Goal: Browse casually

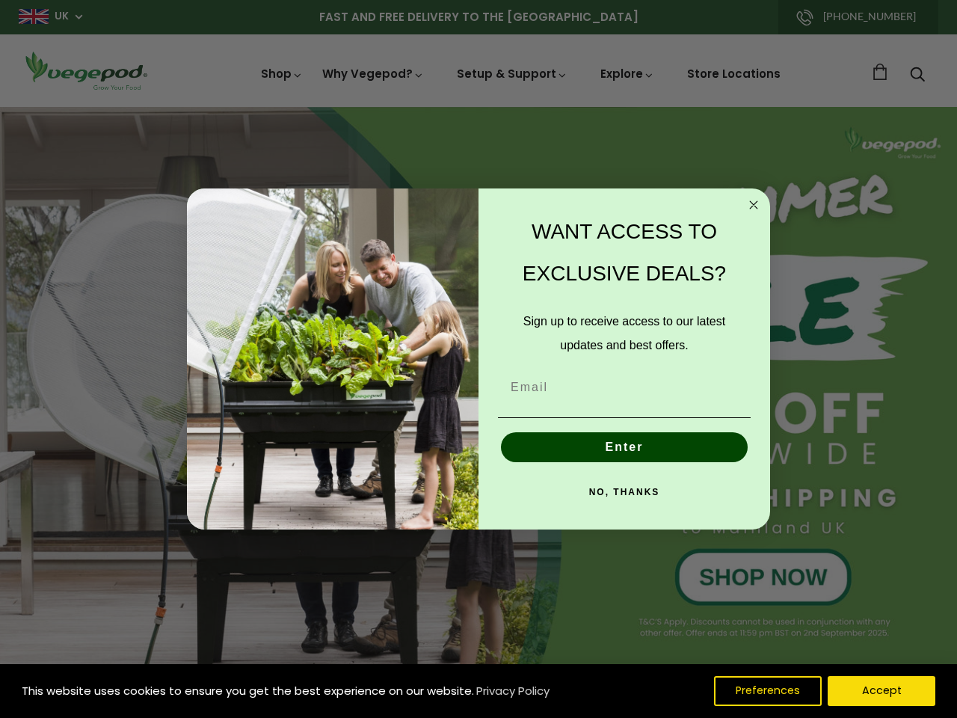
scroll to position [0, 3631]
click at [479, 359] on div "WANT ACCESS TO EXCLUSIVE DEALS? Sign up to receive access to our latest updates…" at bounding box center [617, 359] width 277 height 312
click at [754, 205] on icon "Close dialog" at bounding box center [753, 204] width 7 height 7
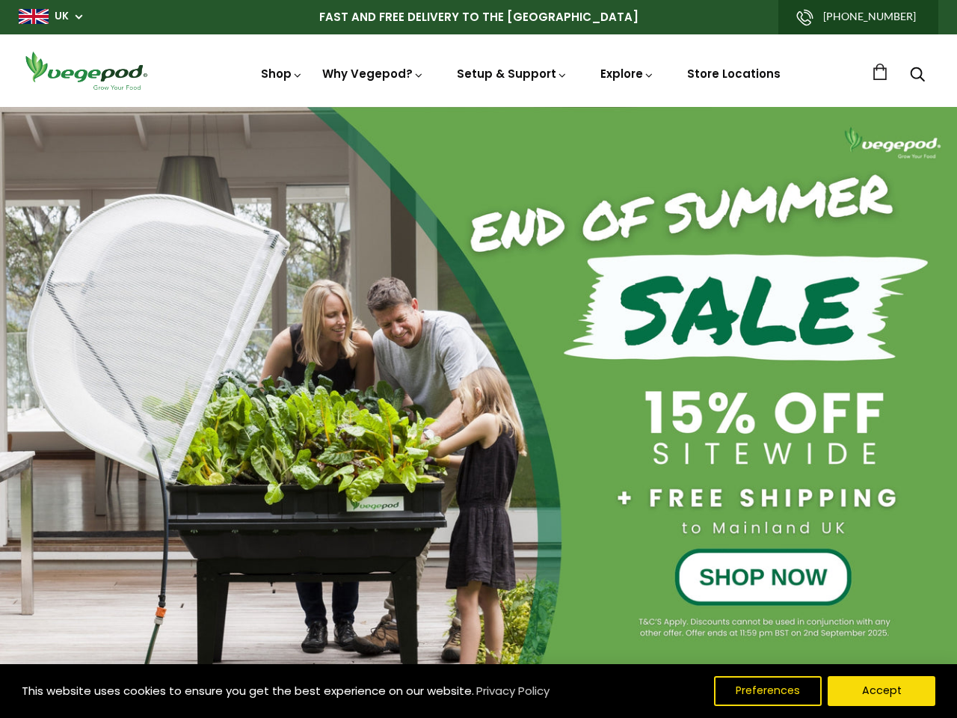
click at [624, 467] on button "Enter" at bounding box center [624, 482] width 247 height 30
click at [624, 492] on button "Enter" at bounding box center [624, 482] width 247 height 30
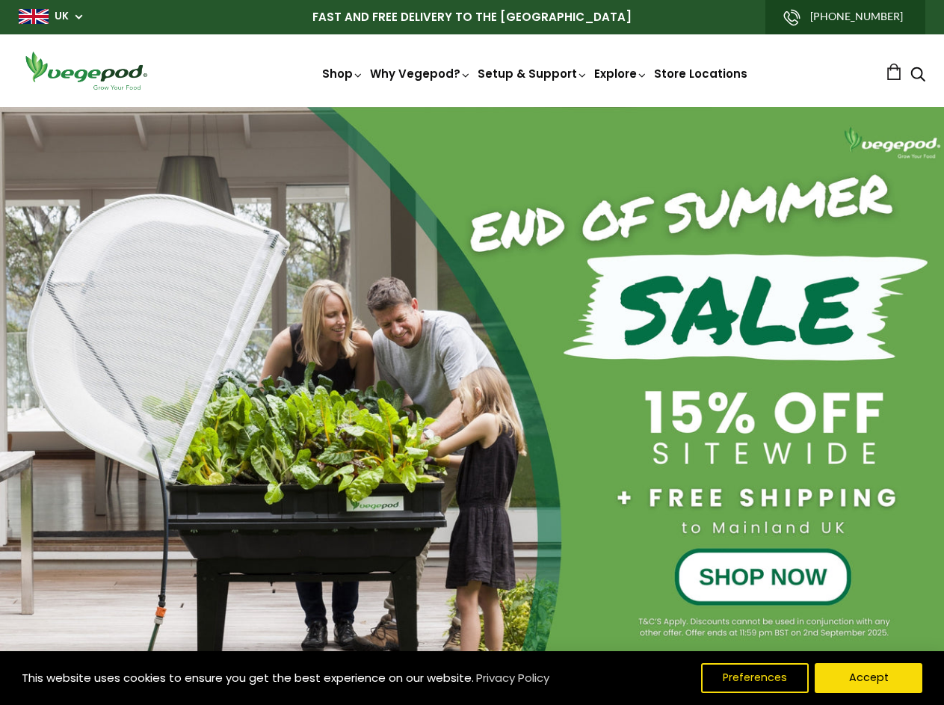
scroll to position [0, 671]
